Goal: Task Accomplishment & Management: Complete application form

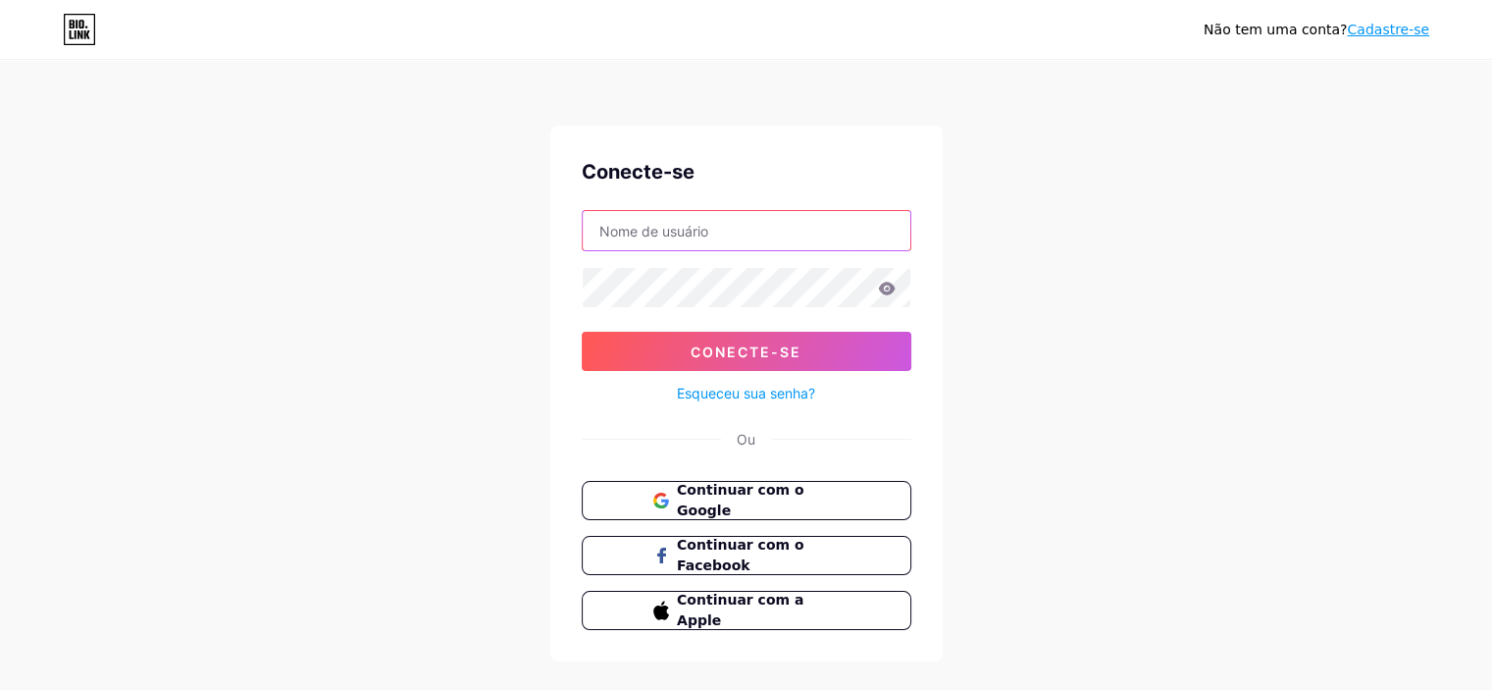
type input "[PERSON_NAME][EMAIL_ADDRESS][DOMAIN_NAME]"
click at [846, 229] on input "[PERSON_NAME][EMAIL_ADDRESS][DOMAIN_NAME]" at bounding box center [747, 230] width 328 height 39
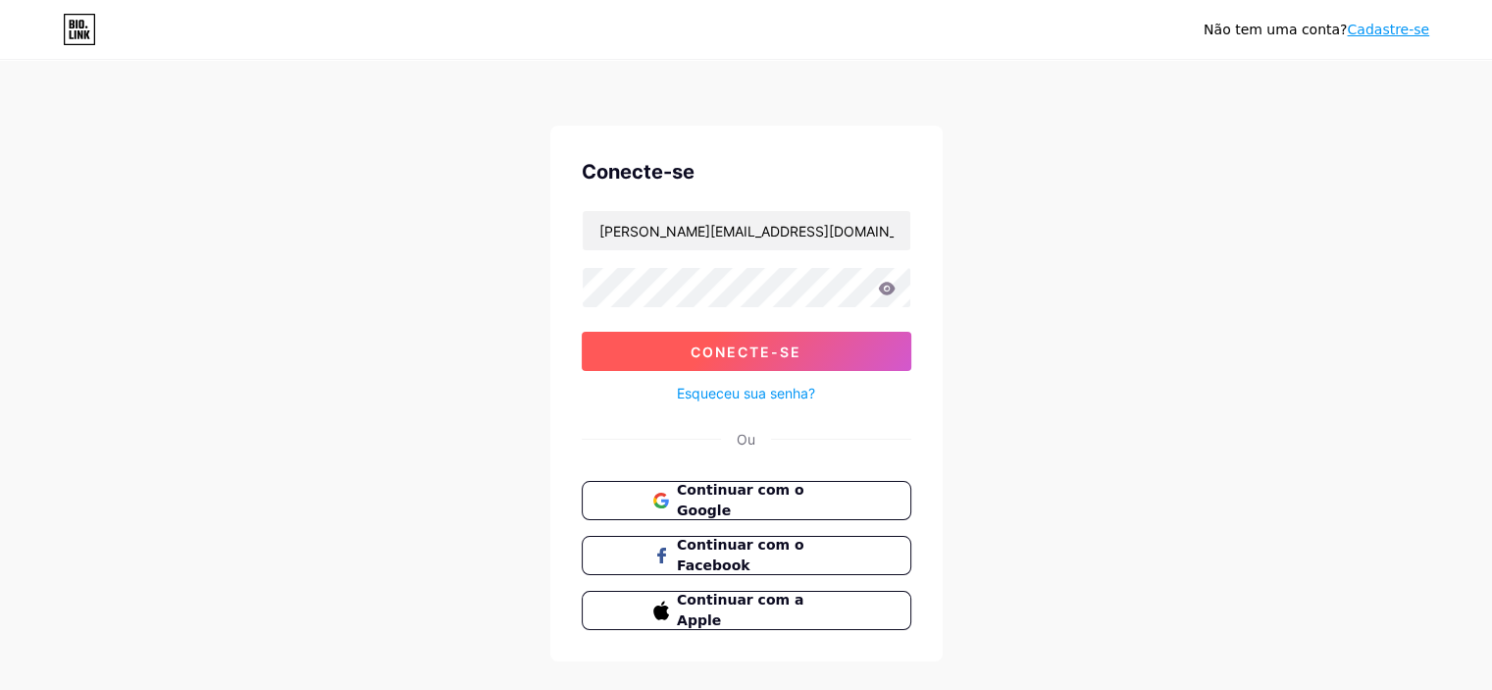
click at [597, 365] on button "Conecte-se" at bounding box center [747, 351] width 330 height 39
click at [689, 334] on button "Conecte-se" at bounding box center [747, 351] width 330 height 39
click at [1404, 34] on font "Cadastre-se" at bounding box center [1388, 30] width 82 height 16
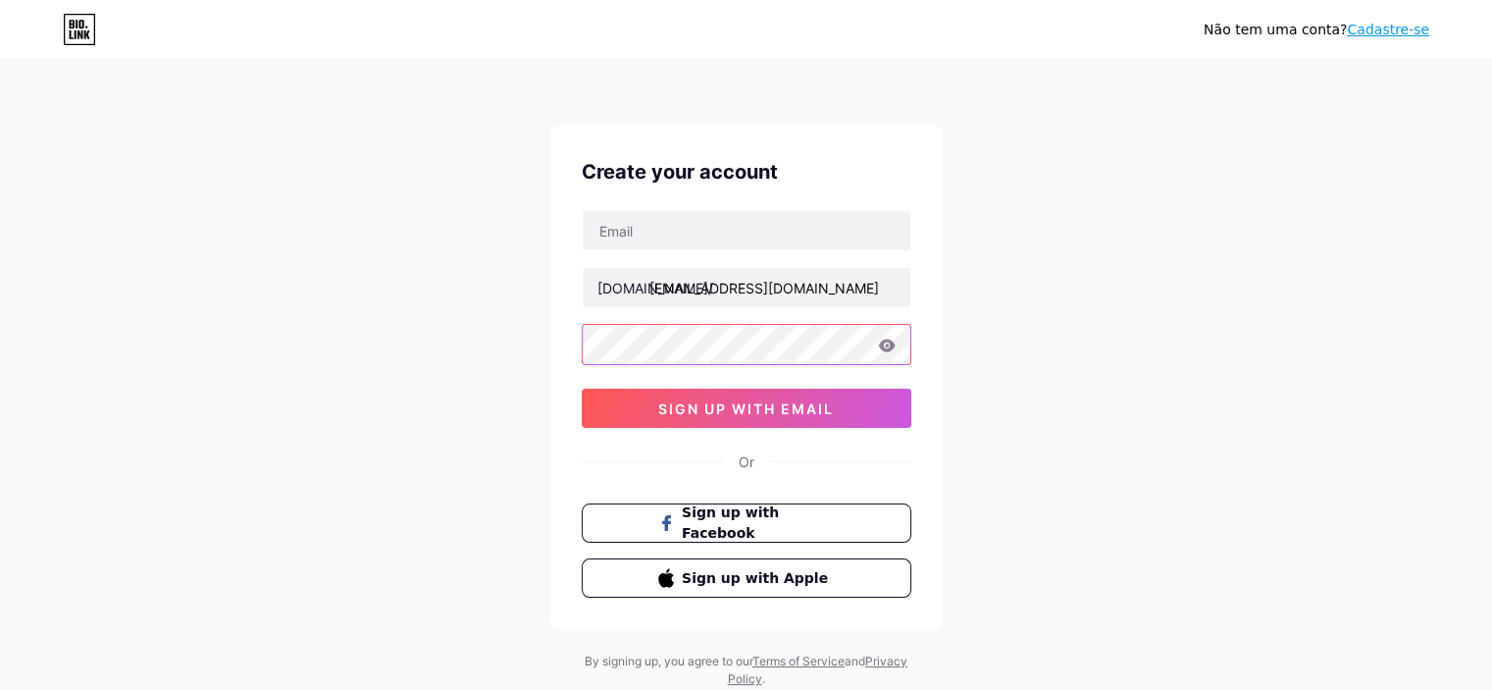
type input "[PERSON_NAME][EMAIL_ADDRESS][DOMAIN_NAME]"
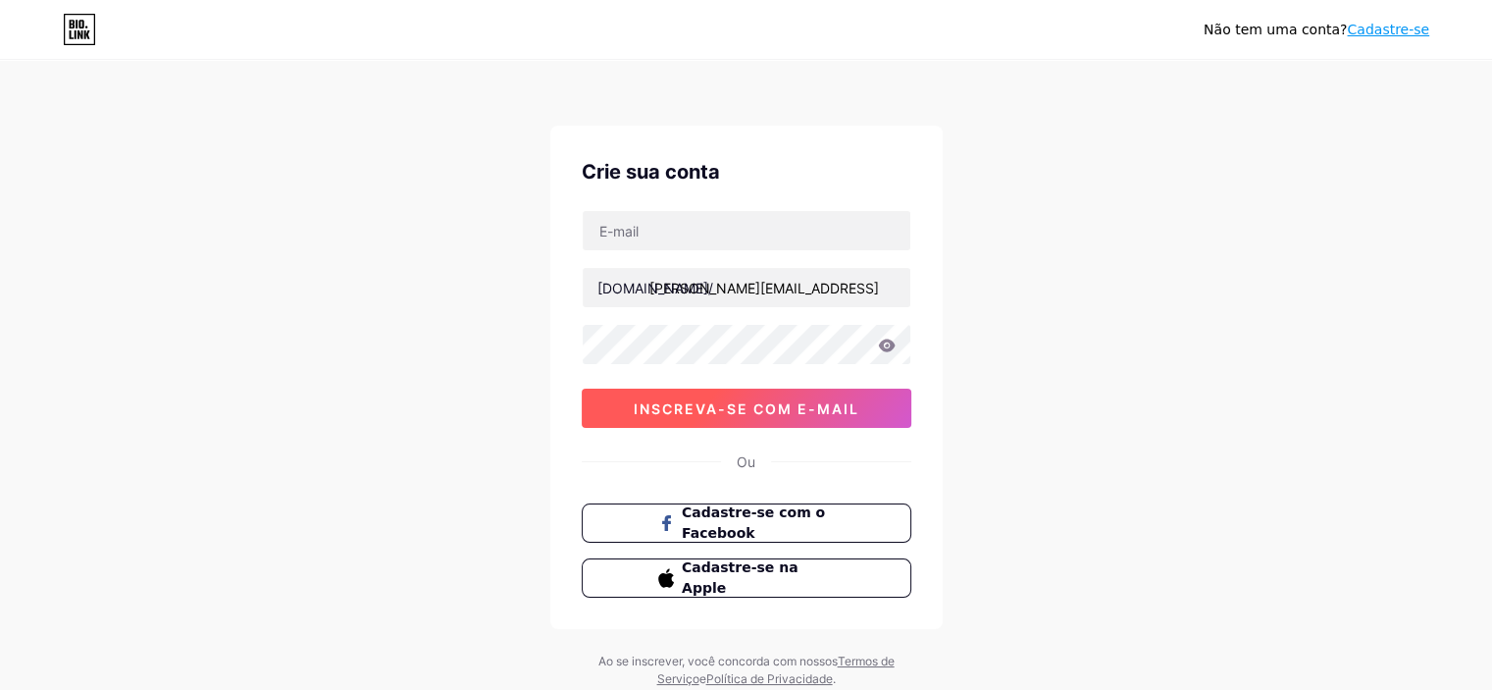
click at [752, 417] on button "inscreva-se com e-mail" at bounding box center [747, 407] width 330 height 39
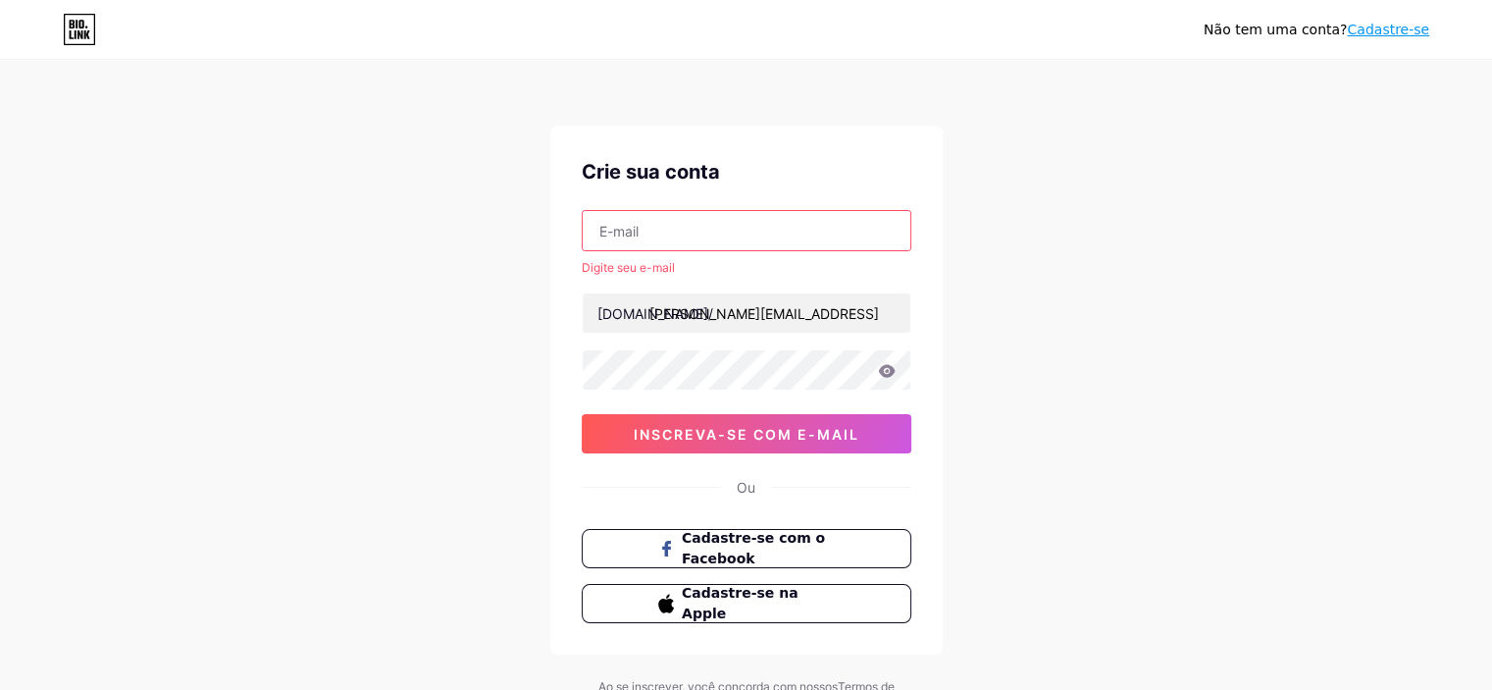
click at [674, 222] on input "text" at bounding box center [747, 230] width 328 height 39
type input "[PERSON_NAME][EMAIL_ADDRESS][DOMAIN_NAME]"
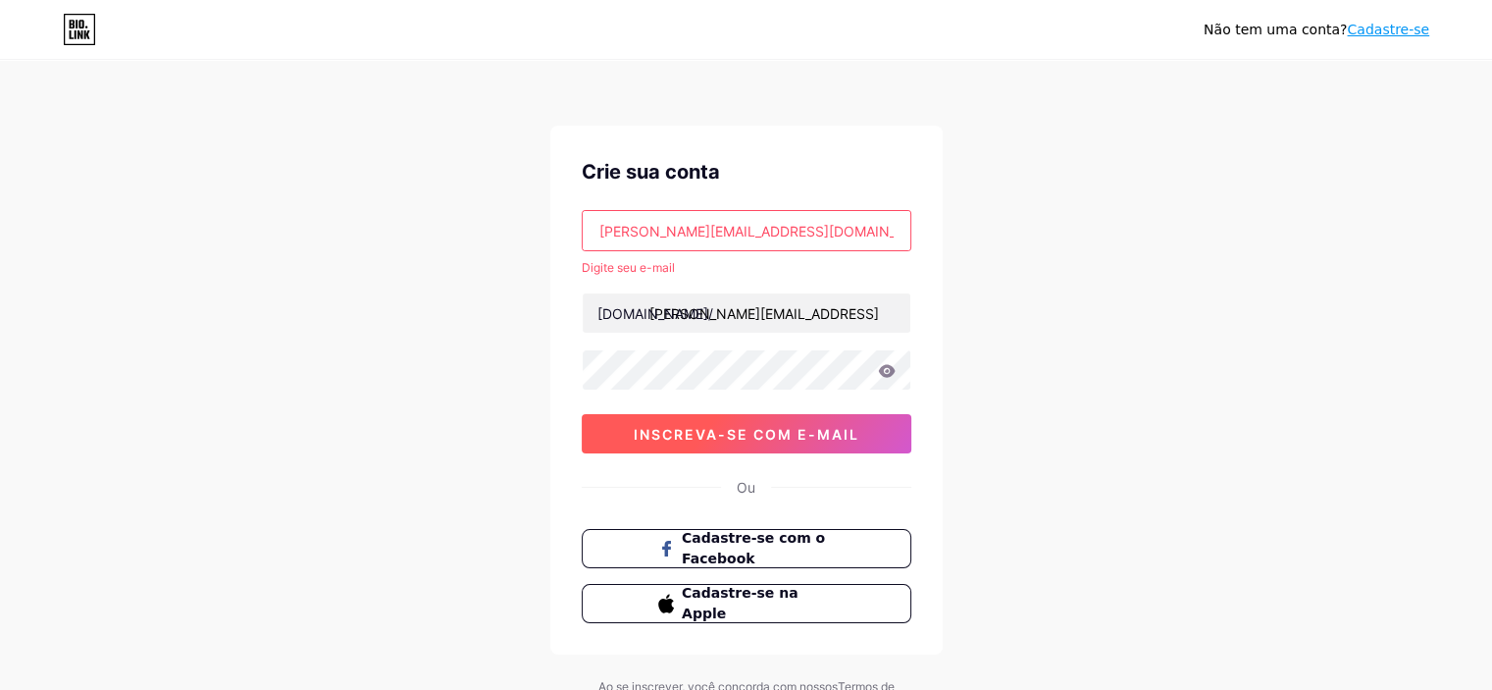
click at [754, 431] on font "inscreva-se com e-mail" at bounding box center [747, 434] width 226 height 17
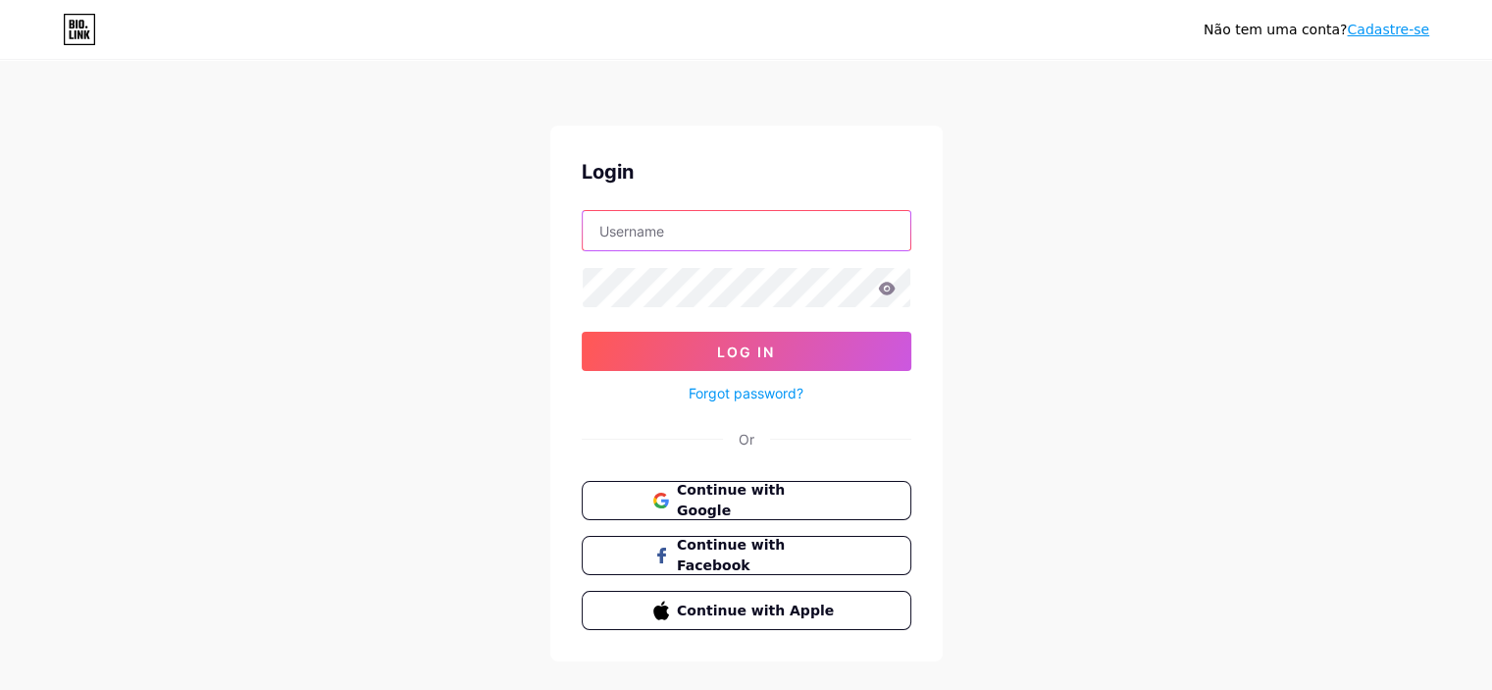
type input "[PERSON_NAME][EMAIL_ADDRESS][DOMAIN_NAME]"
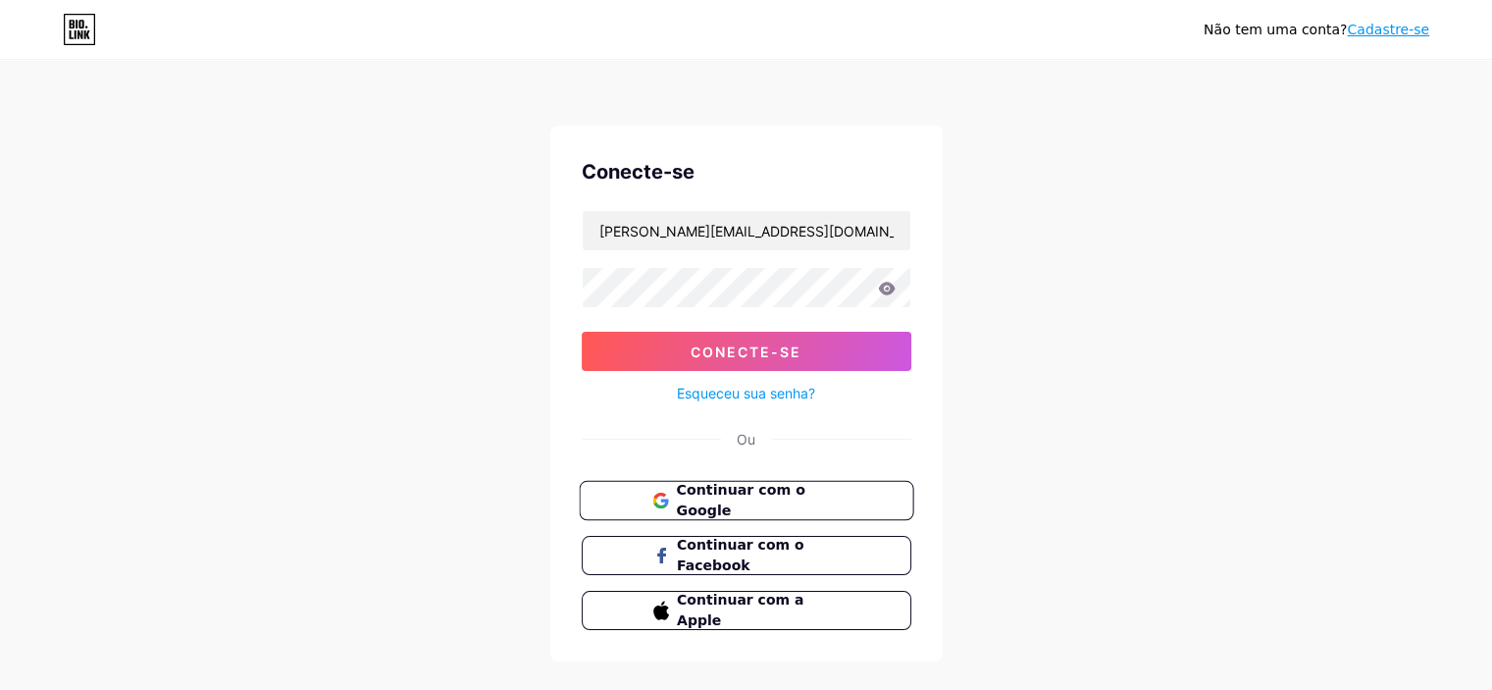
click at [739, 502] on font "Continuar com o Google" at bounding box center [740, 500] width 129 height 37
